Goal: Communication & Community: Answer question/provide support

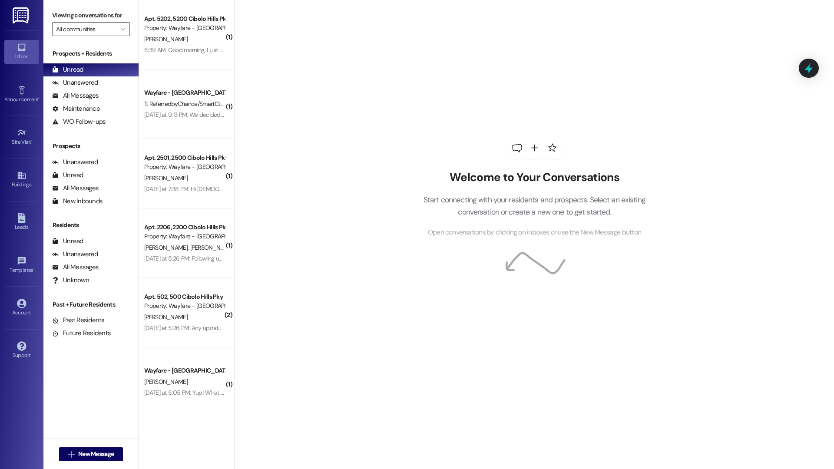
click at [526, 138] on div at bounding box center [535, 148] width 22 height 22
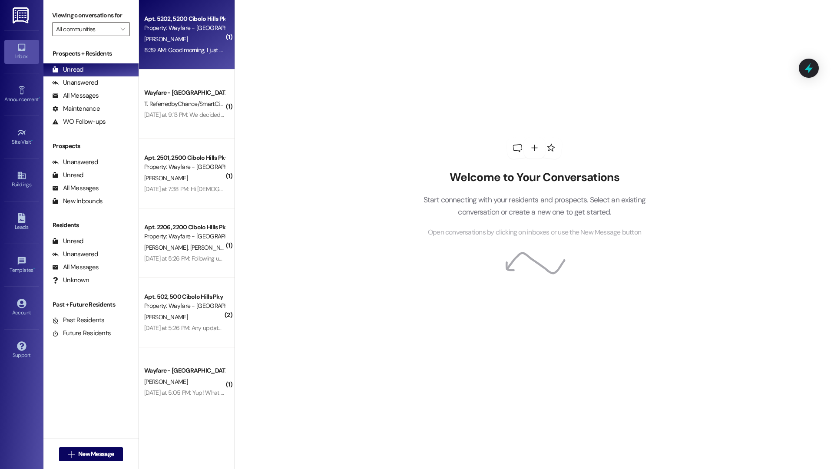
click at [196, 65] on div "Apt. 5202, 5200 Cibolo Hills Pky Property: Wayfare - Cibolo Hills D. Ruiz 8:39 …" at bounding box center [187, 35] width 96 height 70
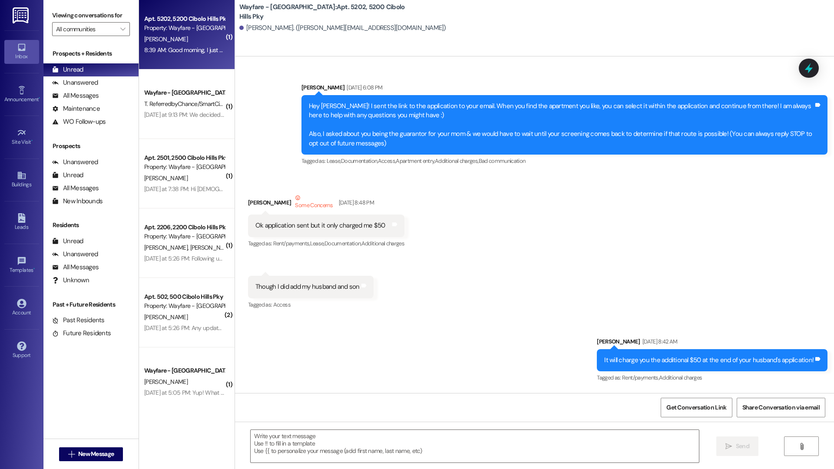
scroll to position [29269, 0]
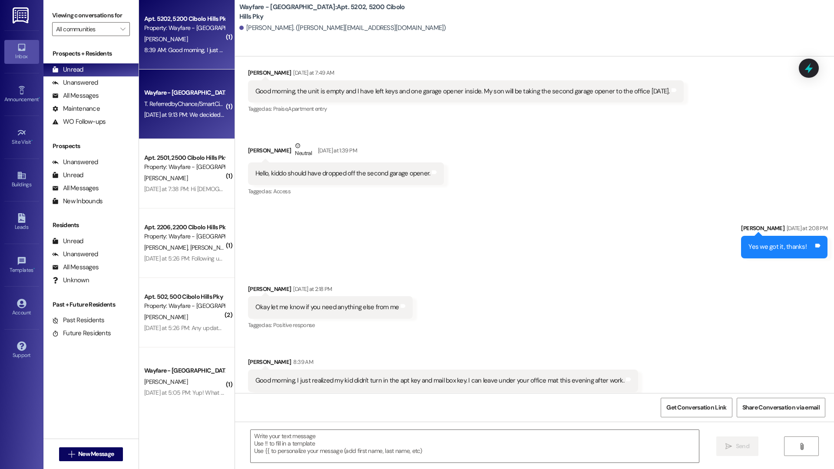
click at [189, 115] on div "Yesterday at 9:13 PM: We decided on another location based on our commutes. Tha…" at bounding box center [270, 115] width 253 height 8
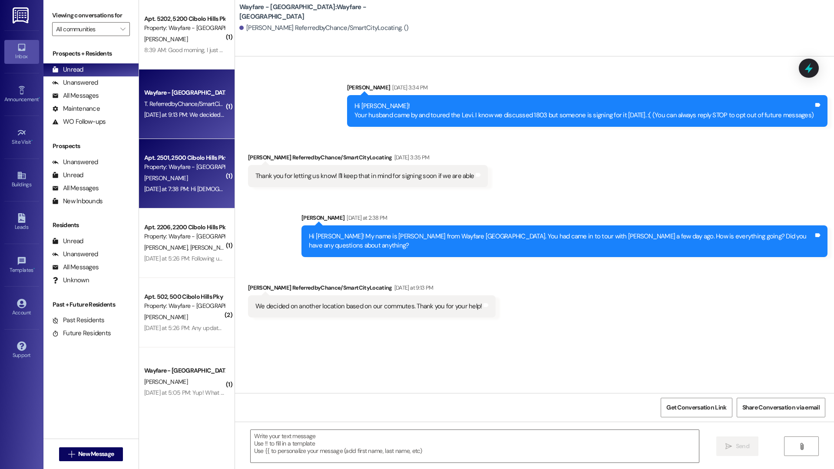
scroll to position [0, 0]
click at [176, 197] on div "Apt. 2501, 2500 Cibolo Hills Pky Property: Wayfare - Cibolo Hills A. Wang Yeste…" at bounding box center [187, 174] width 96 height 70
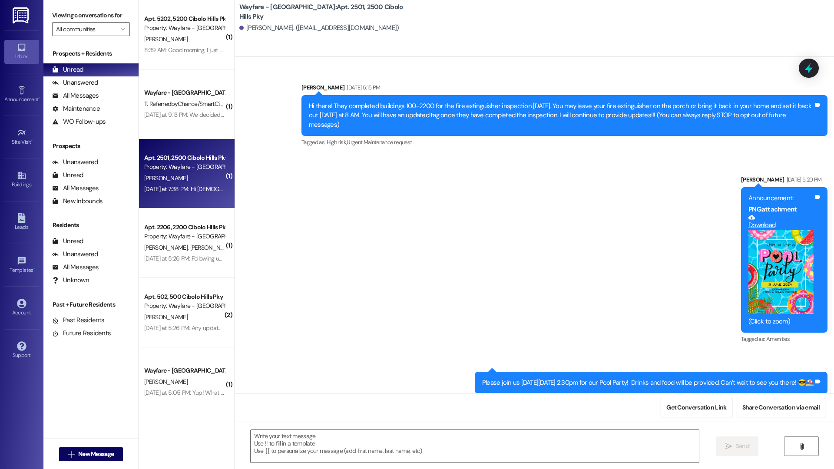
scroll to position [19698, 0]
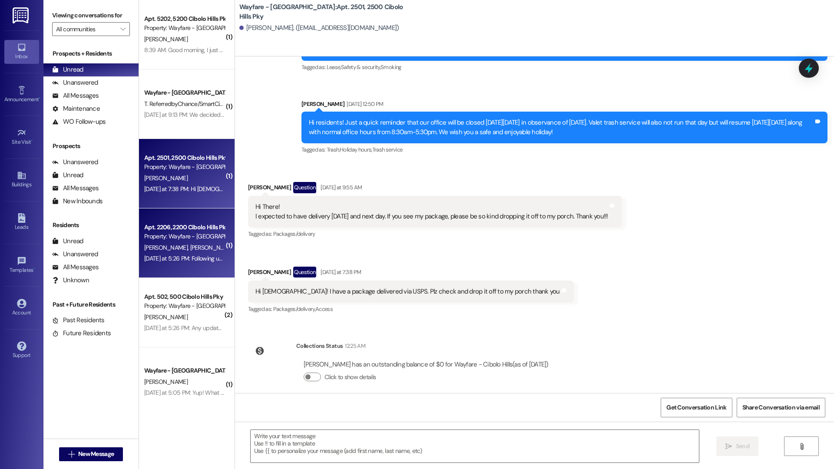
click at [196, 234] on div "Property: Wayfare - [GEOGRAPHIC_DATA]" at bounding box center [184, 236] width 80 height 9
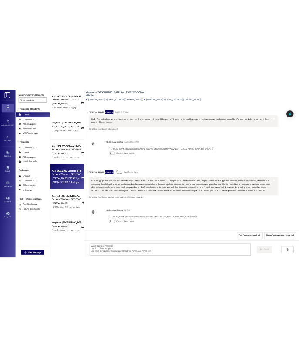
scroll to position [10074, 0]
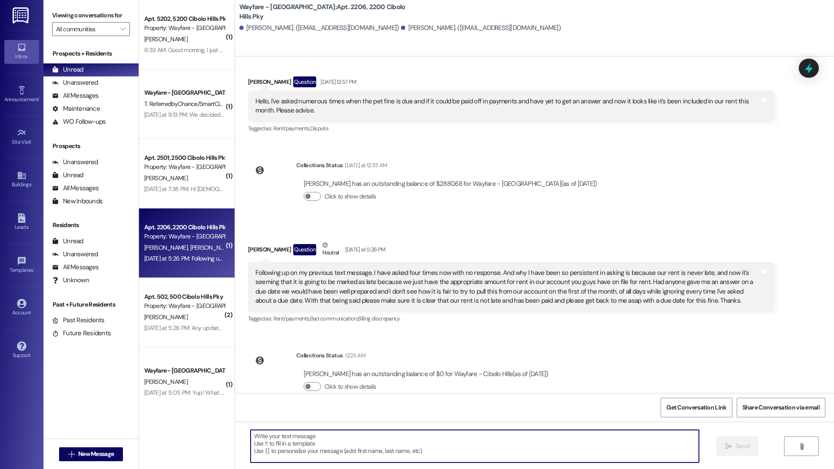
click at [407, 446] on textarea at bounding box center [475, 446] width 449 height 33
click at [353, 441] on textarea "Good morning! You will have to follow up with" at bounding box center [475, 446] width 449 height 33
paste textarea "centraloffice@wayfarecommunities.com"
click at [319, 443] on textarea "Good morning! You will have to follow up withcentraloffice@wayfarecommunities.c…" at bounding box center [475, 446] width 449 height 33
click at [324, 444] on textarea "Good morning! You will have to follow up withcentraloffice@wayfarecommunities.c…" at bounding box center [475, 446] width 449 height 33
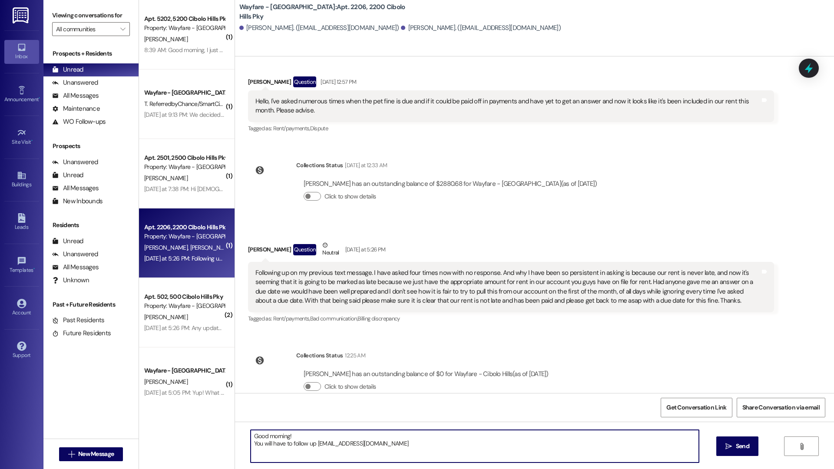
click at [323, 444] on textarea "Good morning! You will have to follow up withcentraloffice@wayfarecommunities.c…" at bounding box center [475, 446] width 449 height 33
click at [322, 444] on textarea "Good morning! You will have to follow up withcentraloffice@wayfarecommunities.c…" at bounding box center [475, 446] width 449 height 33
click at [445, 444] on textarea "Good morning! You will have to follow up with centraloffice@wayfarecommunities.…" at bounding box center [475, 446] width 449 height 33
type textarea "Good morning! You will have to follow up with centraloffice@wayfarecommunities.…"
click at [743, 449] on span "Send" at bounding box center [742, 446] width 13 height 9
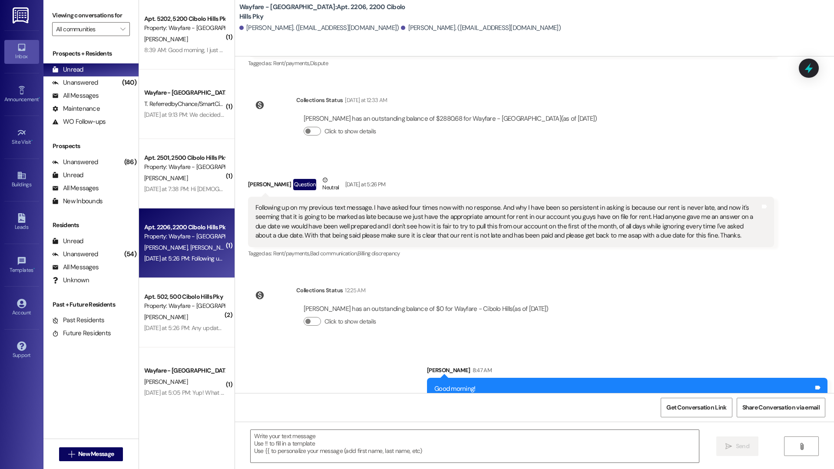
scroll to position [10144, 0]
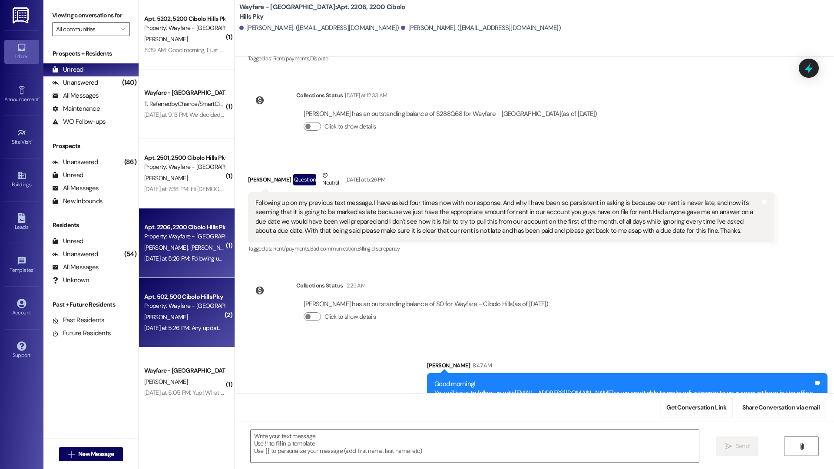
click at [184, 325] on div "Yesterday at 5:26 PM: Any update? We are in need of washing machine Yesterday a…" at bounding box center [230, 328] width 172 height 8
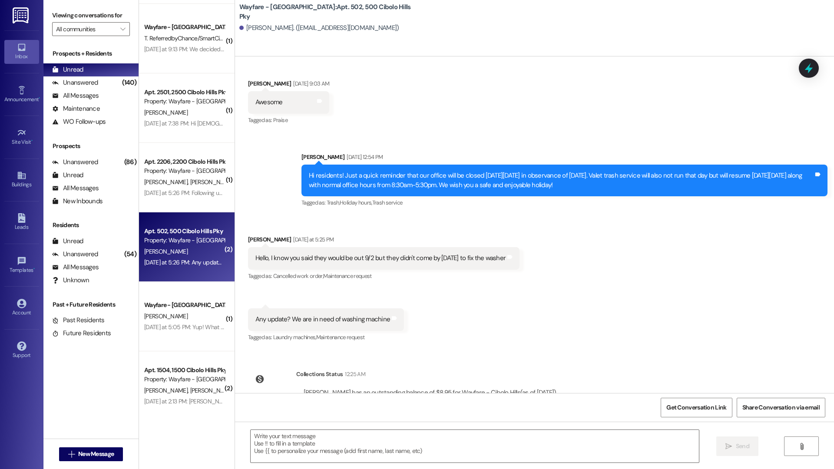
scroll to position [79, 0]
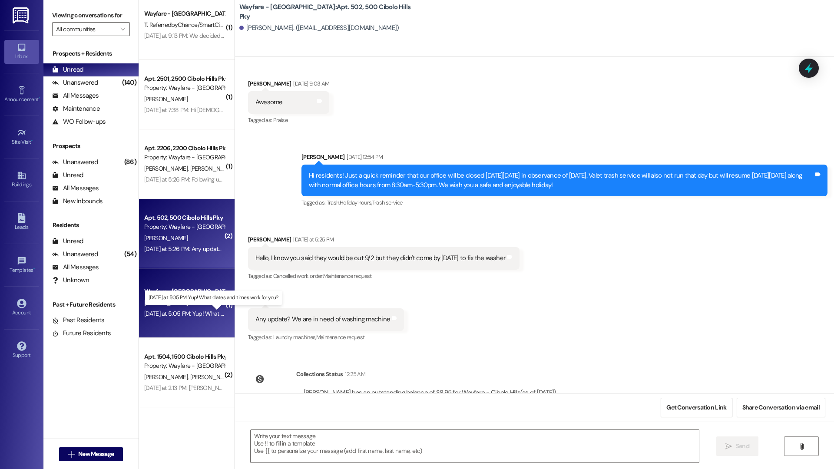
click at [171, 312] on div "Yesterday at 5:05 PM: Yup! What dates and times work for you? Yesterday at 5:05…" at bounding box center [220, 314] width 153 height 8
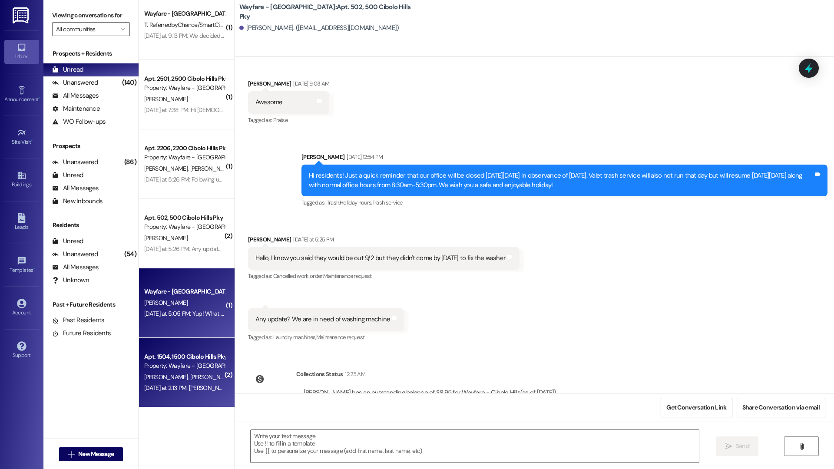
click at [172, 368] on div "Property: Wayfare - [GEOGRAPHIC_DATA]" at bounding box center [184, 366] width 80 height 9
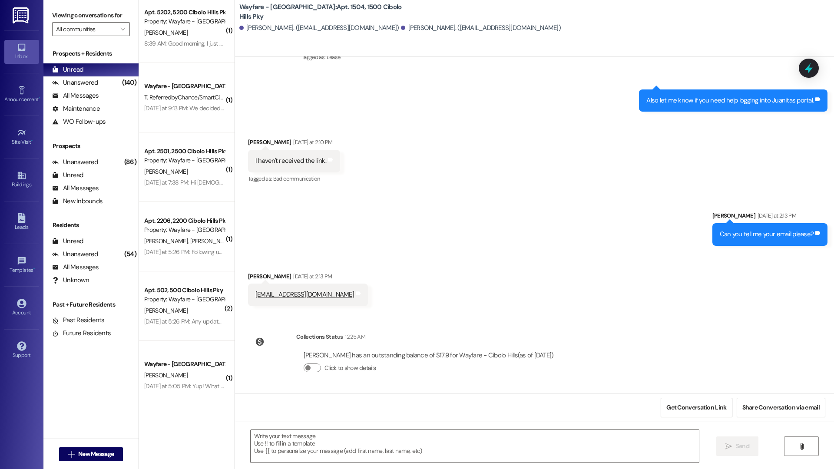
scroll to position [0, 0]
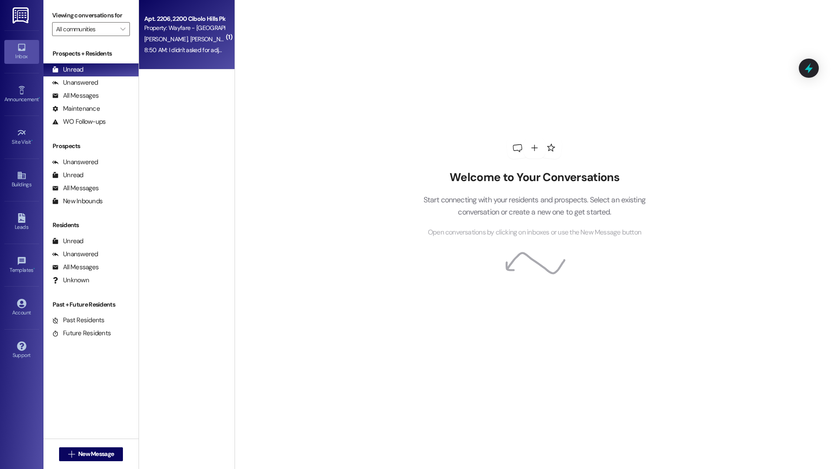
click at [157, 37] on span "[PERSON_NAME]" at bounding box center [167, 39] width 46 height 8
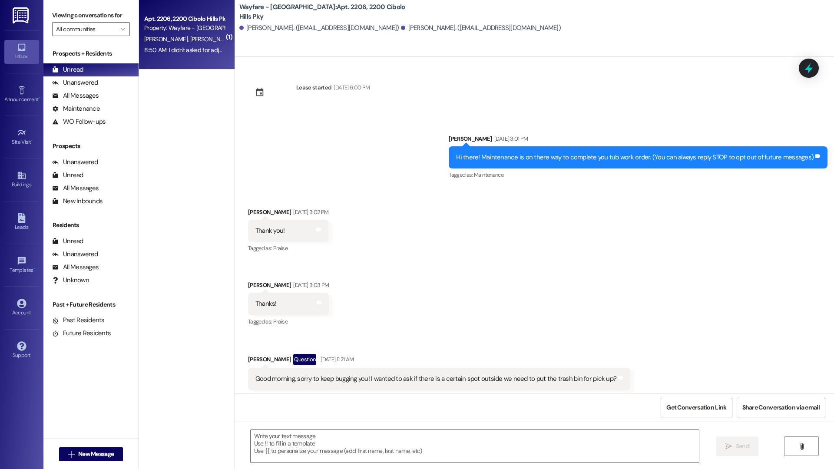
scroll to position [10226, 0]
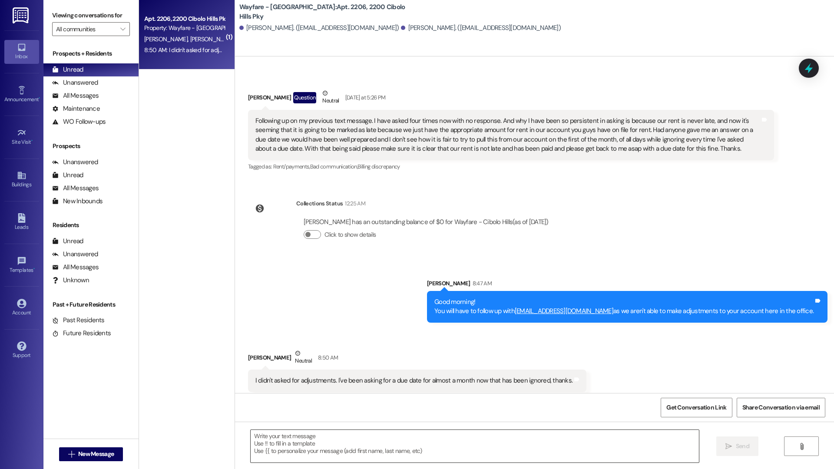
click at [485, 455] on textarea at bounding box center [475, 446] width 449 height 33
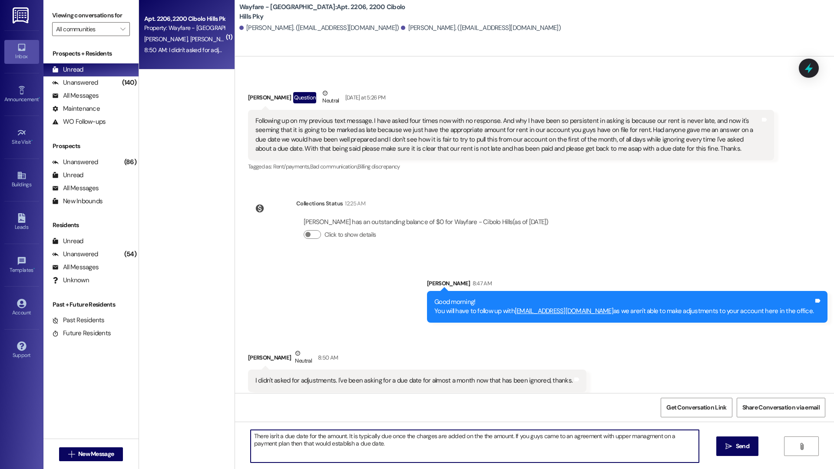
click at [505, 438] on textarea "There isn't a due date for the amount. It is typically due once the charges are…" at bounding box center [475, 446] width 449 height 33
click at [463, 438] on textarea "There isn't a due date for the amount. It is typically due once the charges are…" at bounding box center [475, 446] width 449 height 33
click at [457, 437] on textarea "There isn't a due date for the amount. It is typically due once the charges are…" at bounding box center [475, 446] width 449 height 33
type textarea "There isn't a due date for the amount. It is typically due once the charges are…"
drag, startPoint x: 399, startPoint y: 447, endPoint x: 266, endPoint y: 430, distance: 133.2
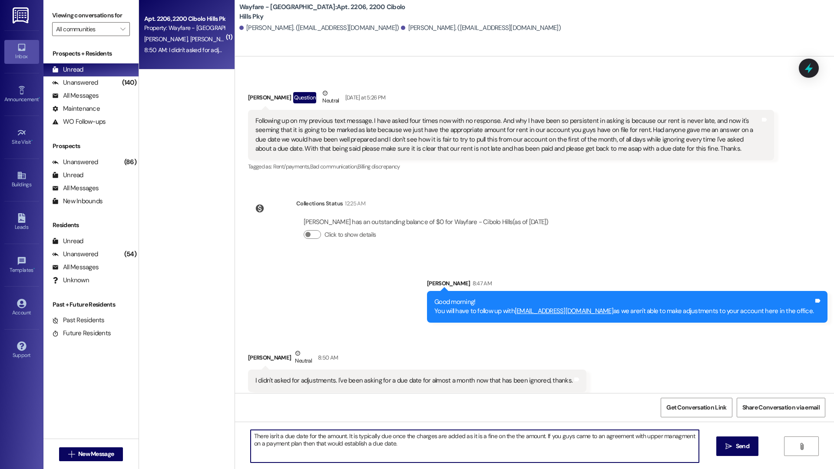
click at [266, 430] on textarea "There isn't a due date for the amount. It is typically due once the charges are…" at bounding box center [475, 446] width 449 height 33
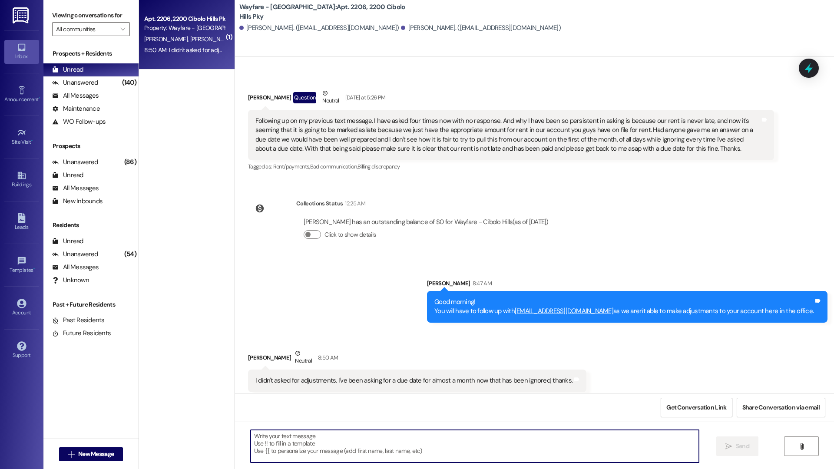
click at [321, 452] on textarea at bounding box center [475, 446] width 449 height 33
paste textarea "There isn’t a specific due date for the amount. Typically, fines are due once t…"
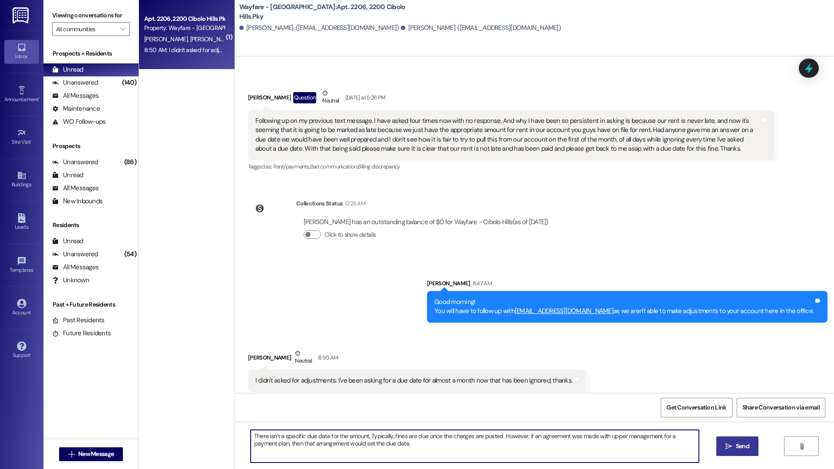
type textarea "There isn’t a specific due date for the amount. Typically, fines are due once t…"
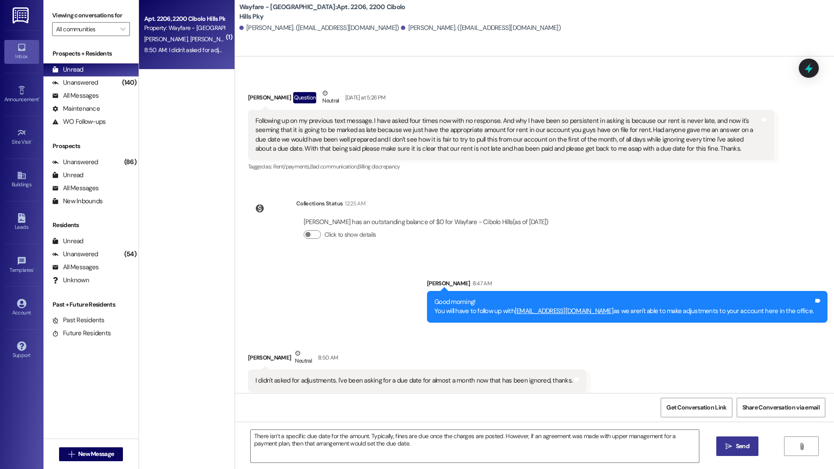
click at [742, 447] on span "Send" at bounding box center [742, 446] width 13 height 9
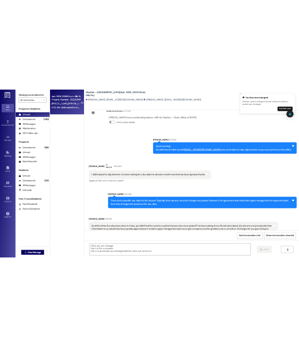
scroll to position [10375, 0]
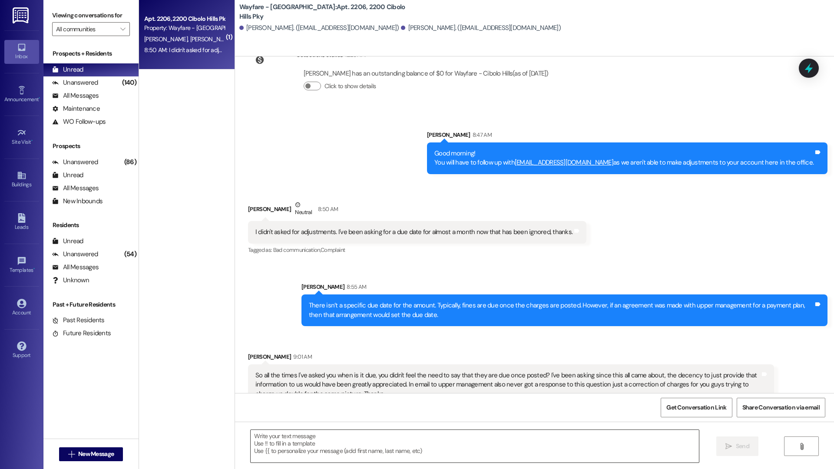
click at [545, 436] on textarea at bounding box center [475, 446] width 449 height 33
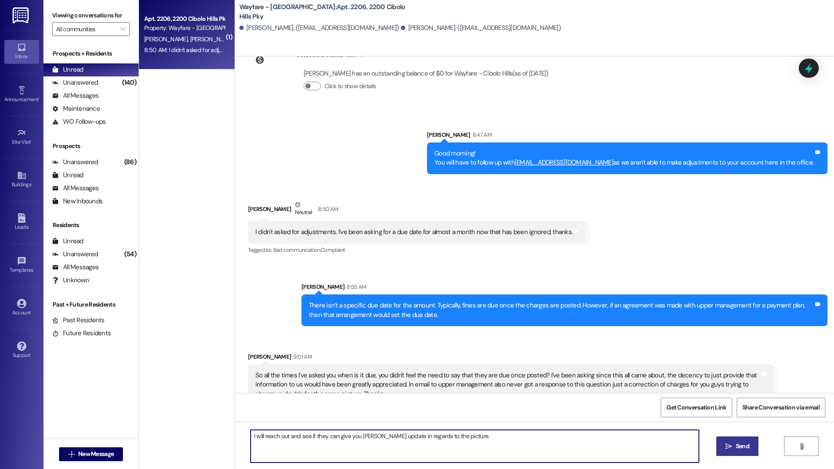
click at [362, 437] on textarea "I will reach out and see if they can give you ann update in regards to the pict…" at bounding box center [475, 446] width 449 height 33
click at [365, 436] on textarea "I will reach out and see if they can give you ann update in regards to the pict…" at bounding box center [475, 446] width 449 height 33
type textarea "I will reach out and see if they can give you an update in regards to the pictu…"
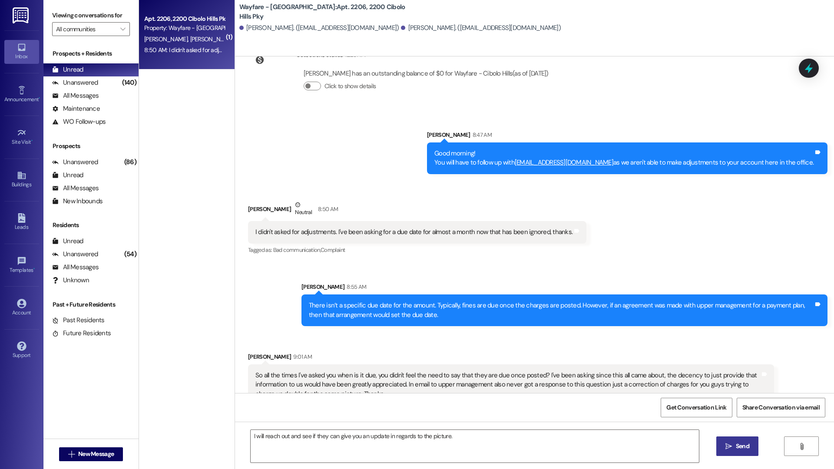
click at [727, 446] on icon "" at bounding box center [729, 446] width 7 height 7
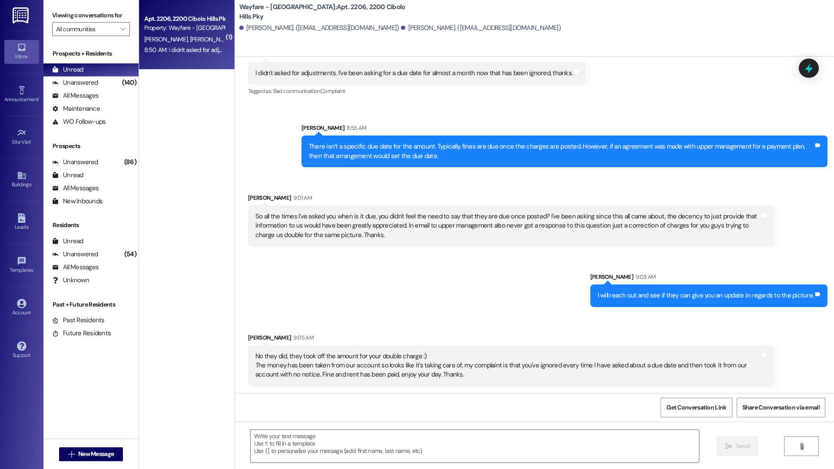
scroll to position [0, 0]
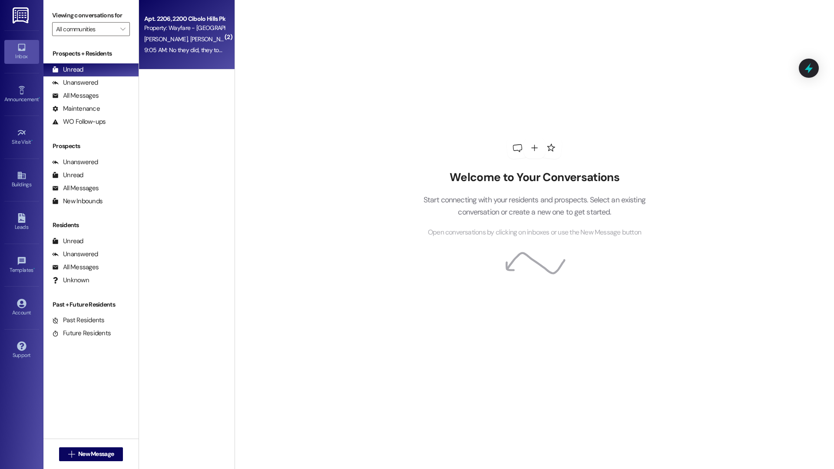
click at [175, 60] on div "Apt. 2206, 2200 Cibolo Hills Pky Property: Wayfare - Cibolo Hills A. Arenivas T…" at bounding box center [187, 35] width 96 height 70
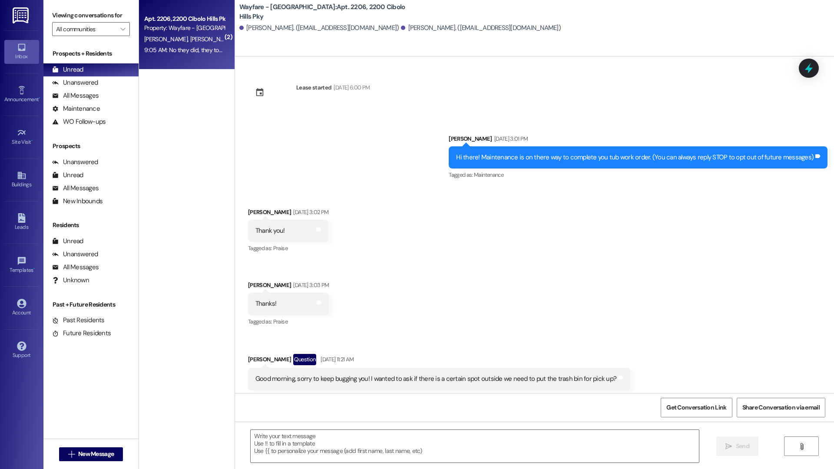
scroll to position [10572, 0]
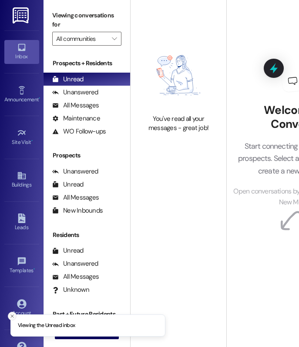
click at [10, 316] on icon "Close toast" at bounding box center [12, 315] width 5 height 5
